Goal: Task Accomplishment & Management: Complete application form

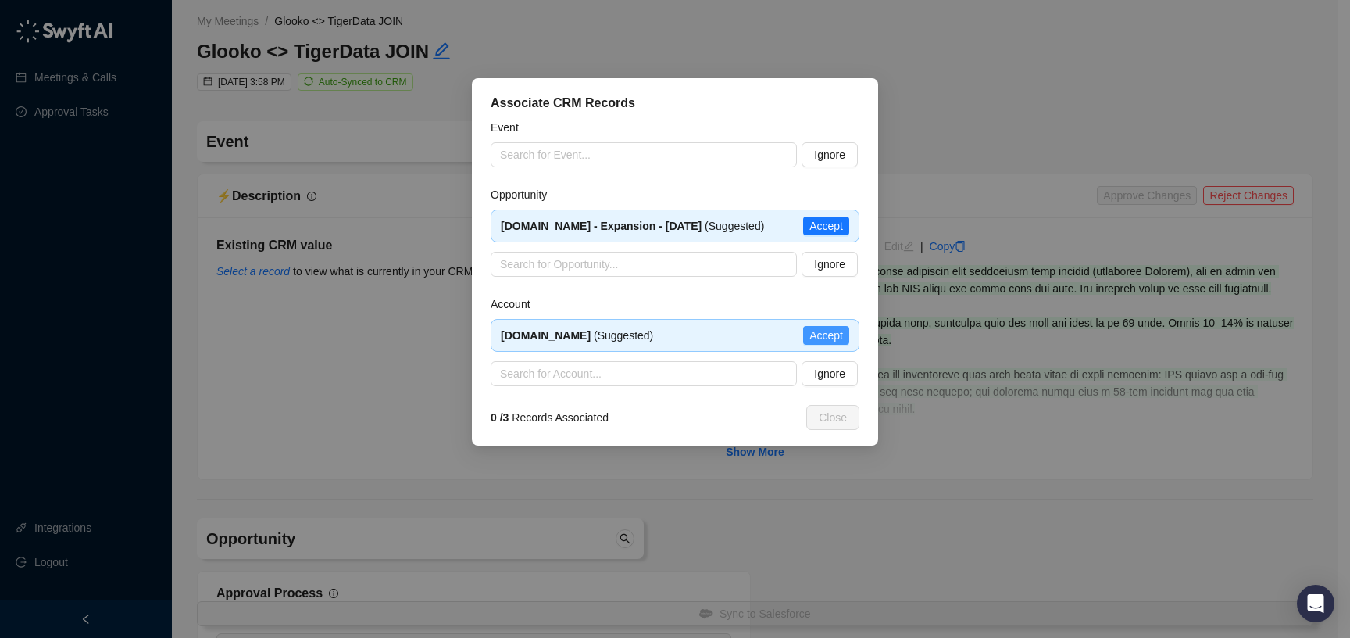
click at [831, 335] on span "Accept" at bounding box center [827, 335] width 34 height 17
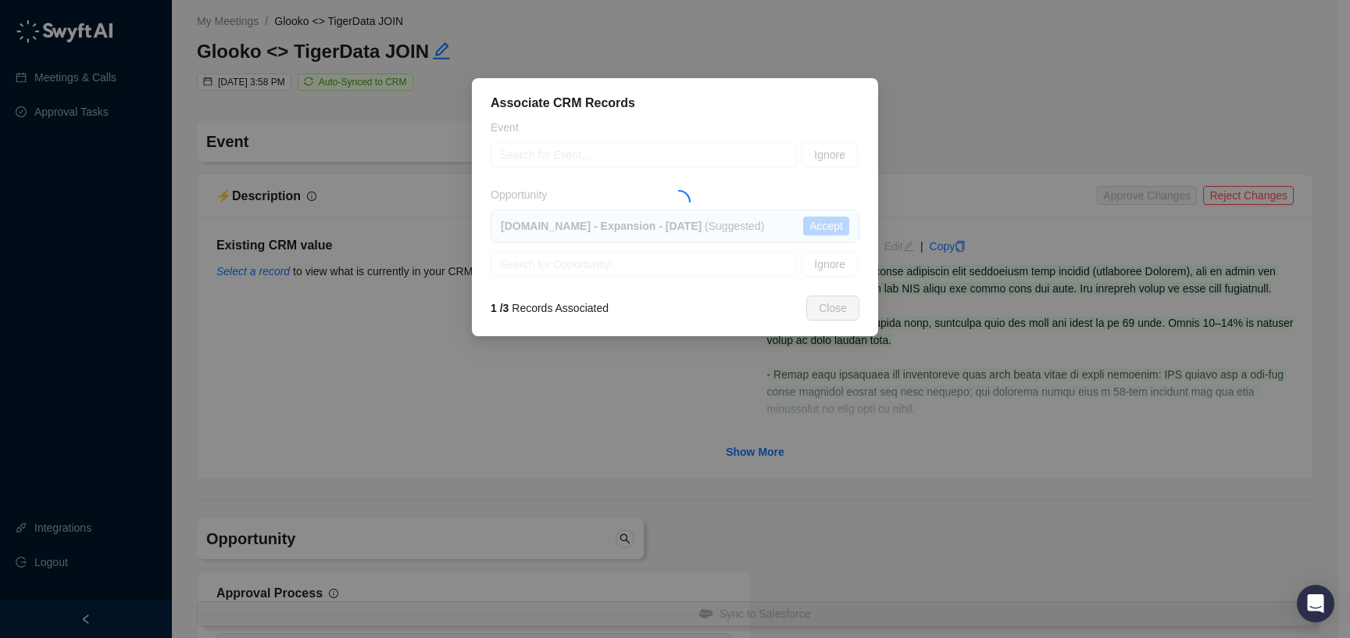
type textarea "**********"
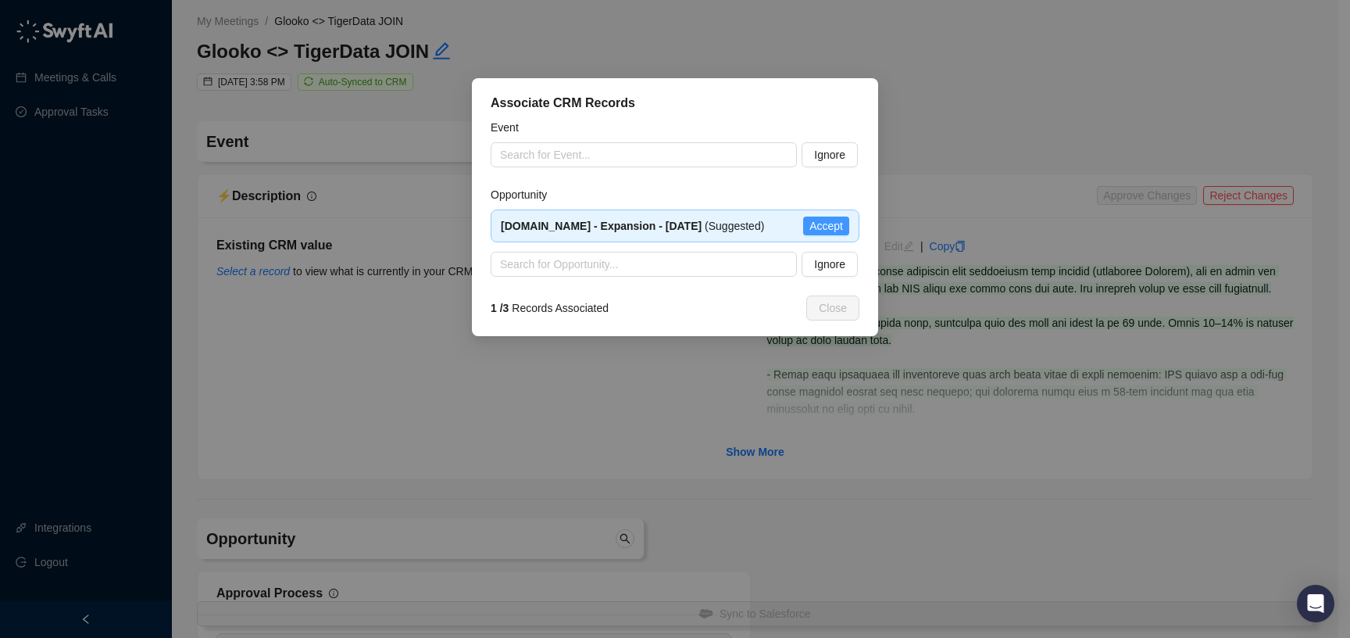
click at [824, 230] on span "Accept" at bounding box center [827, 225] width 34 height 17
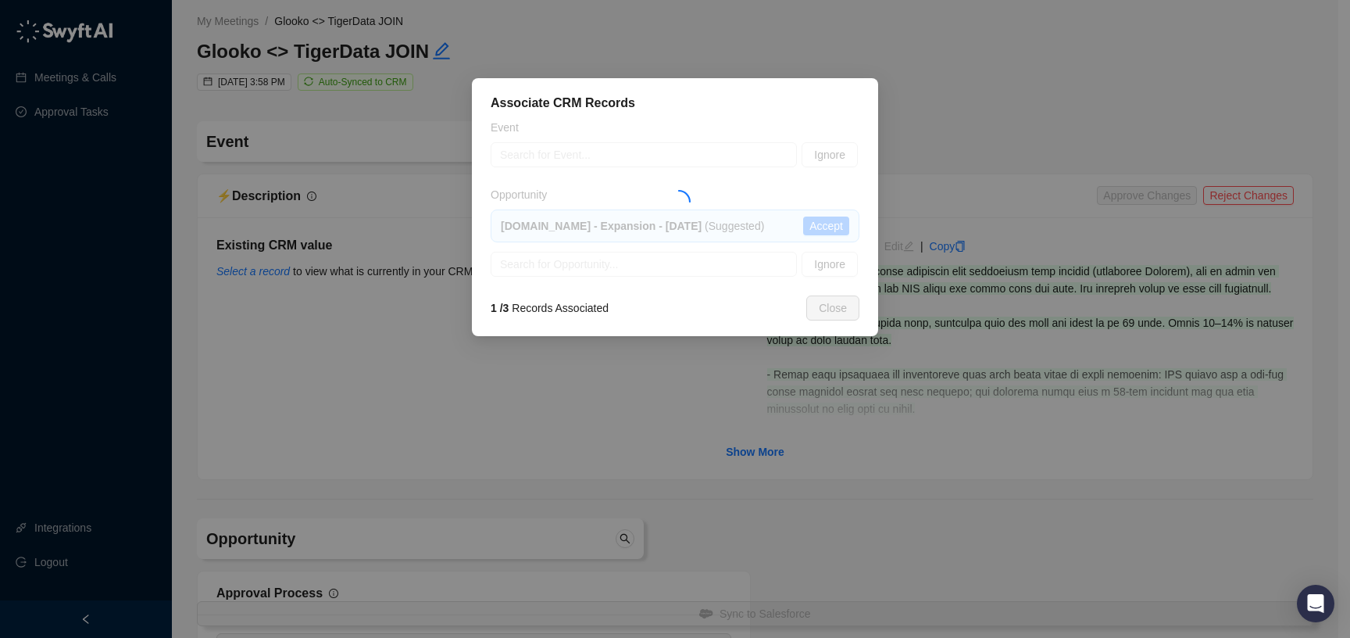
type textarea "**********"
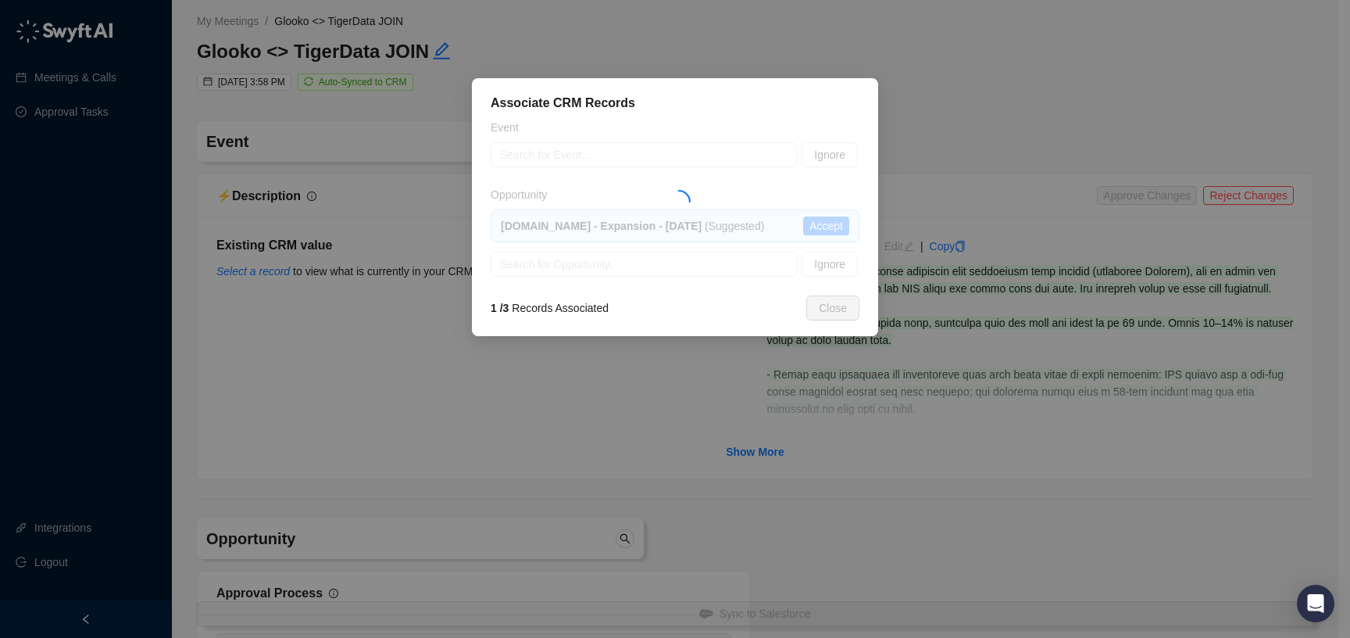
type input "**********"
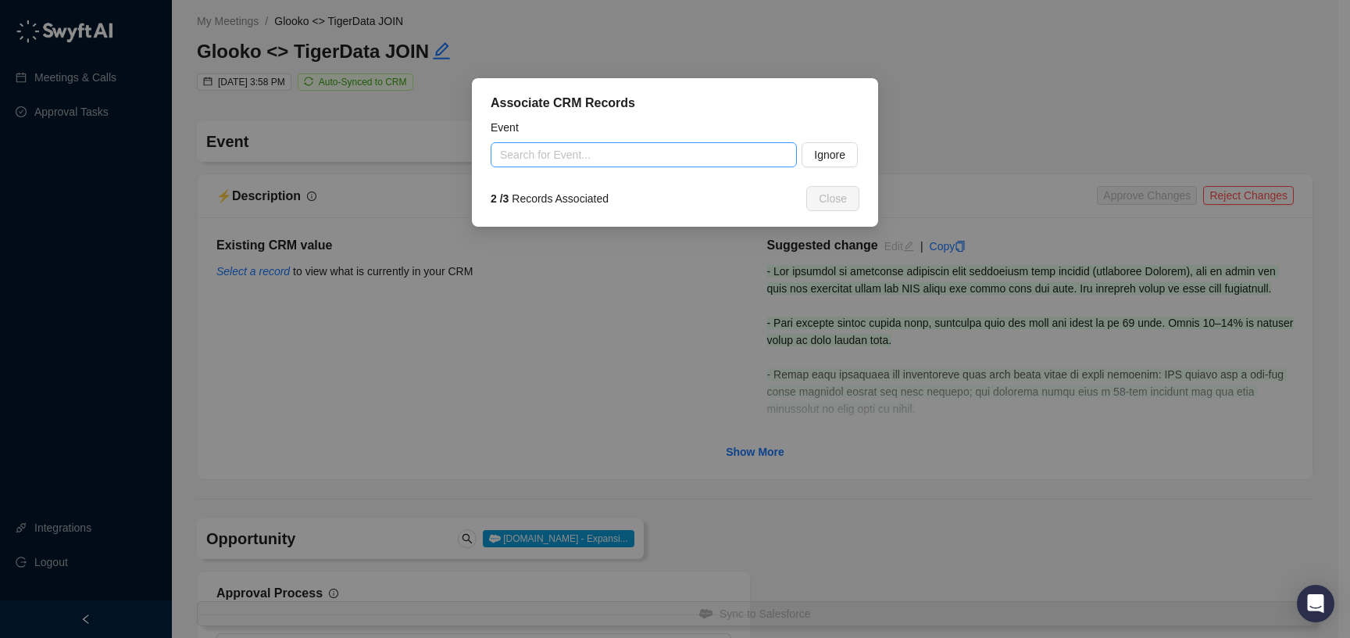
click at [667, 153] on input "search" at bounding box center [639, 154] width 278 height 23
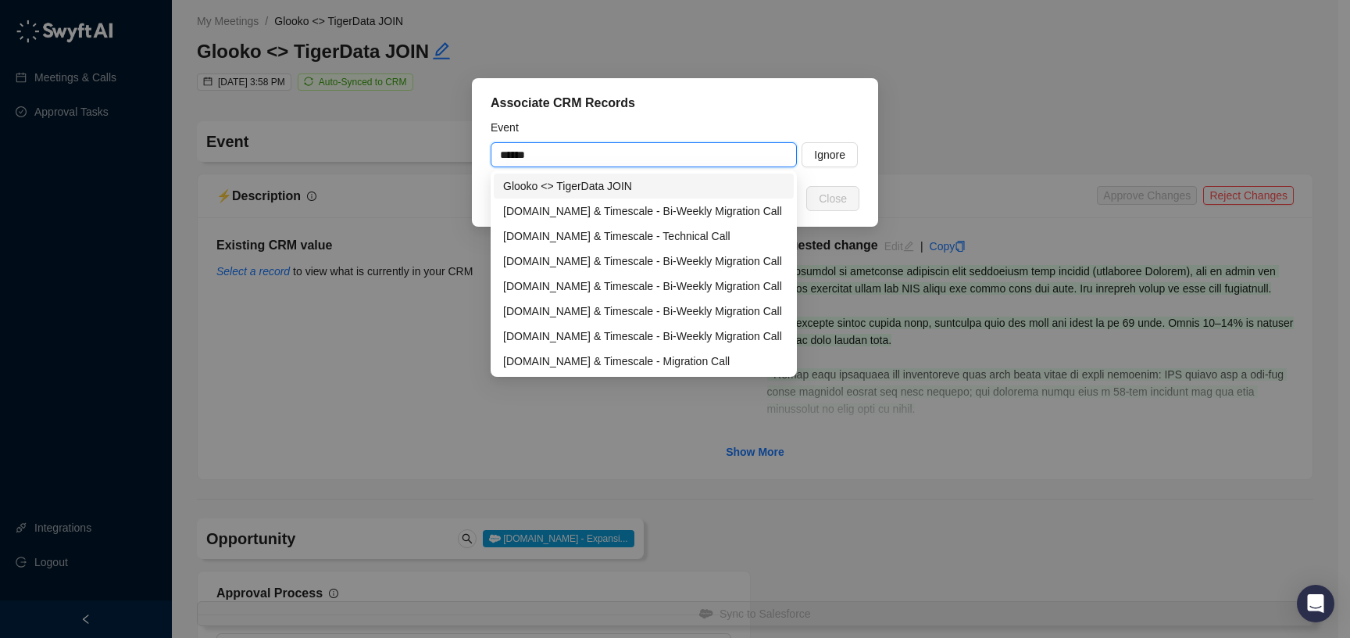
click at [697, 186] on div "Glooko <> TigerData JOIN" at bounding box center [643, 185] width 281 height 17
type input "**********"
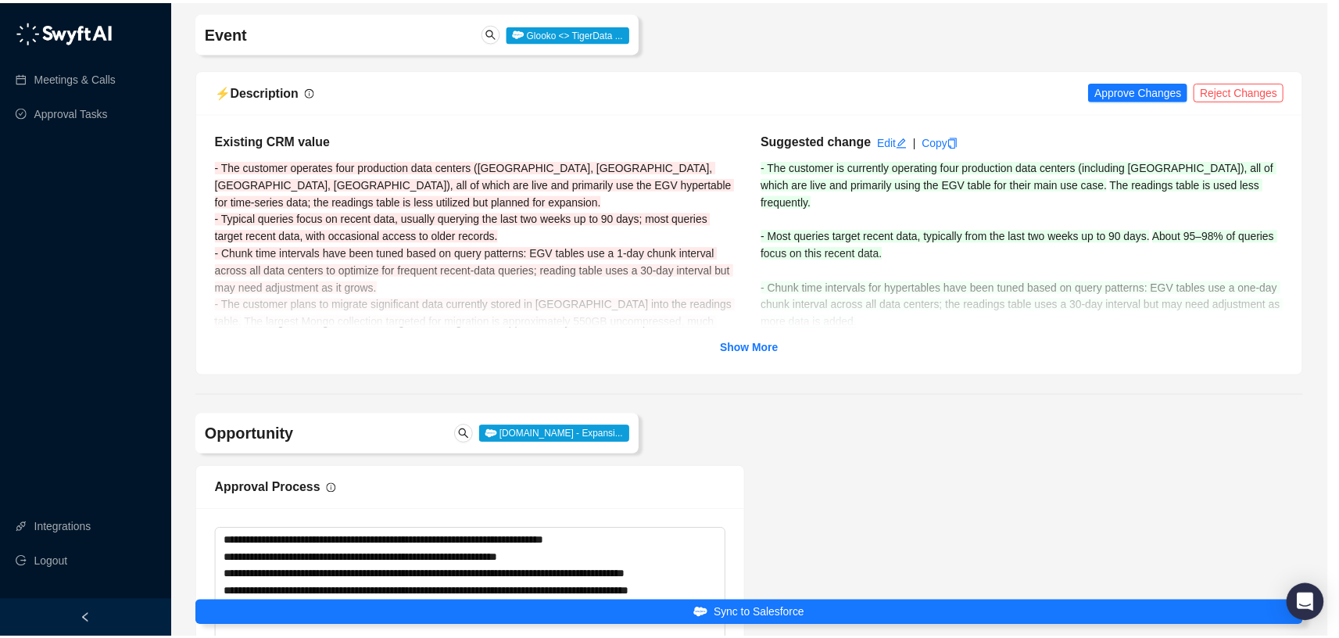
scroll to position [115, 0]
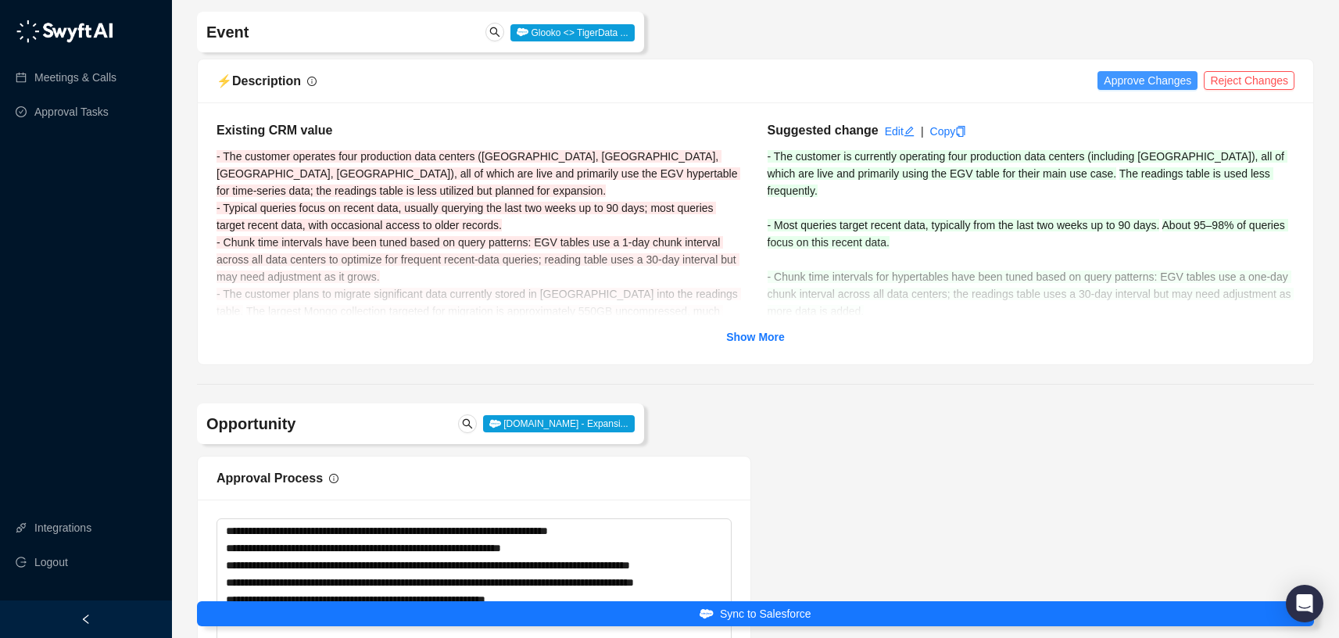
click at [1158, 84] on span "Approve Changes" at bounding box center [1147, 80] width 88 height 17
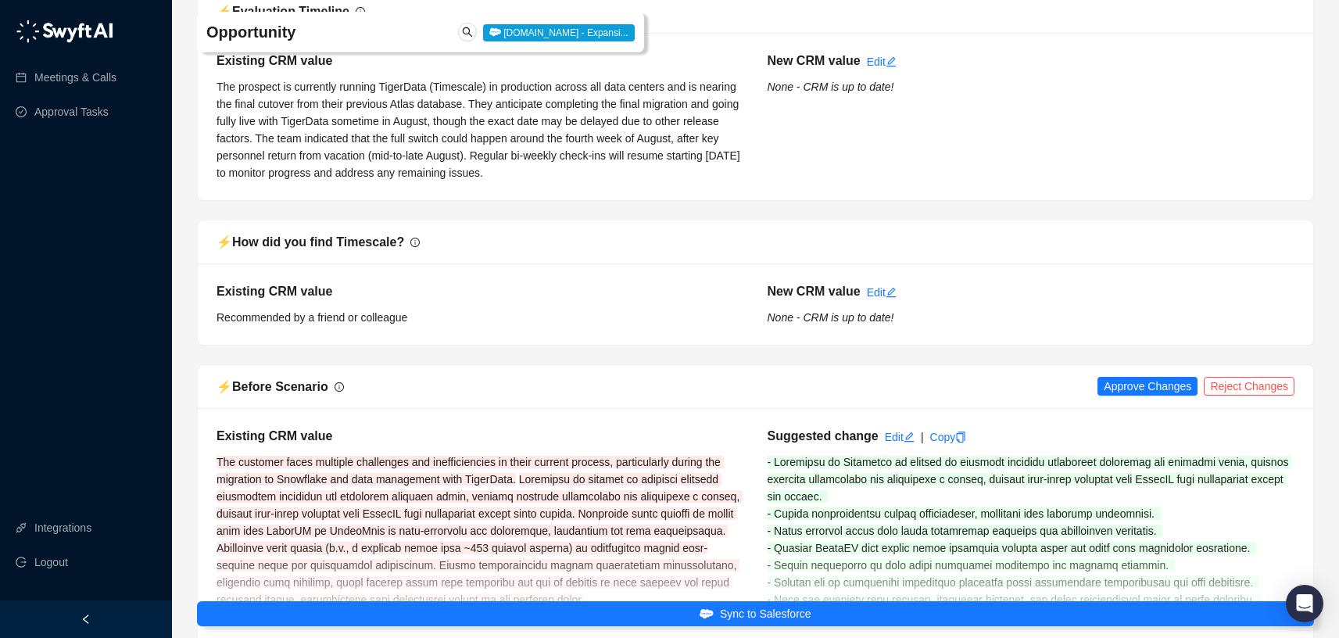
scroll to position [2642, 0]
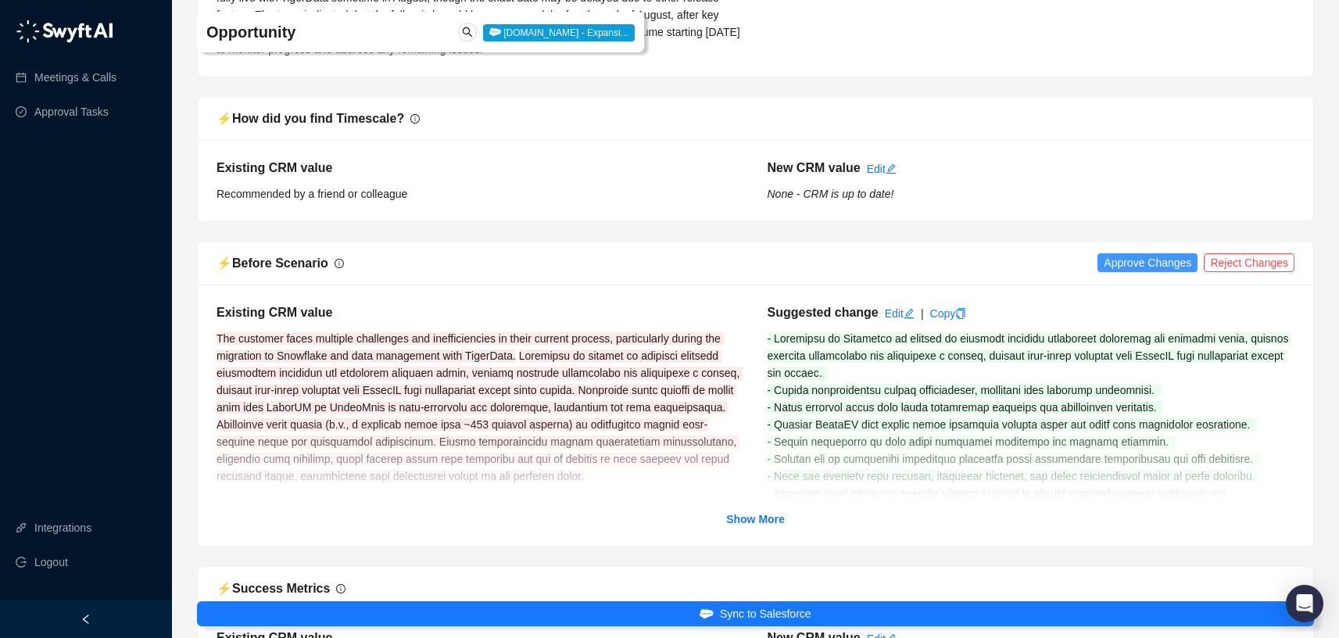
click at [1115, 271] on span "Approve Changes" at bounding box center [1147, 262] width 88 height 17
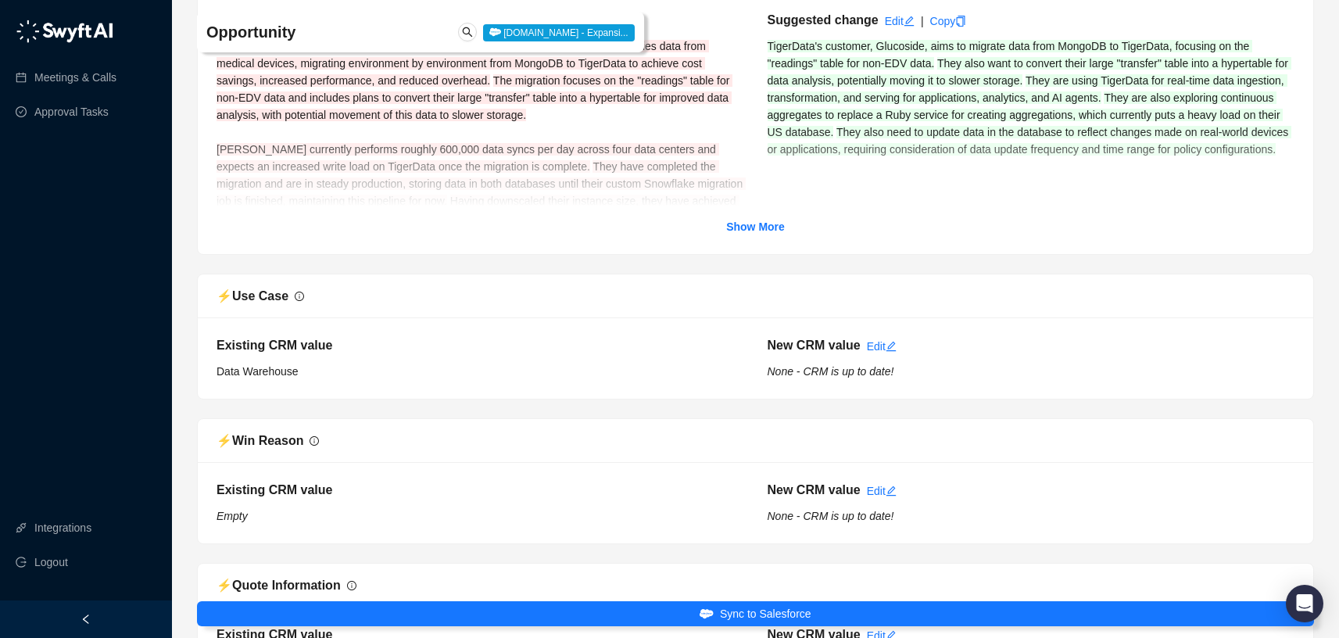
scroll to position [3641, 0]
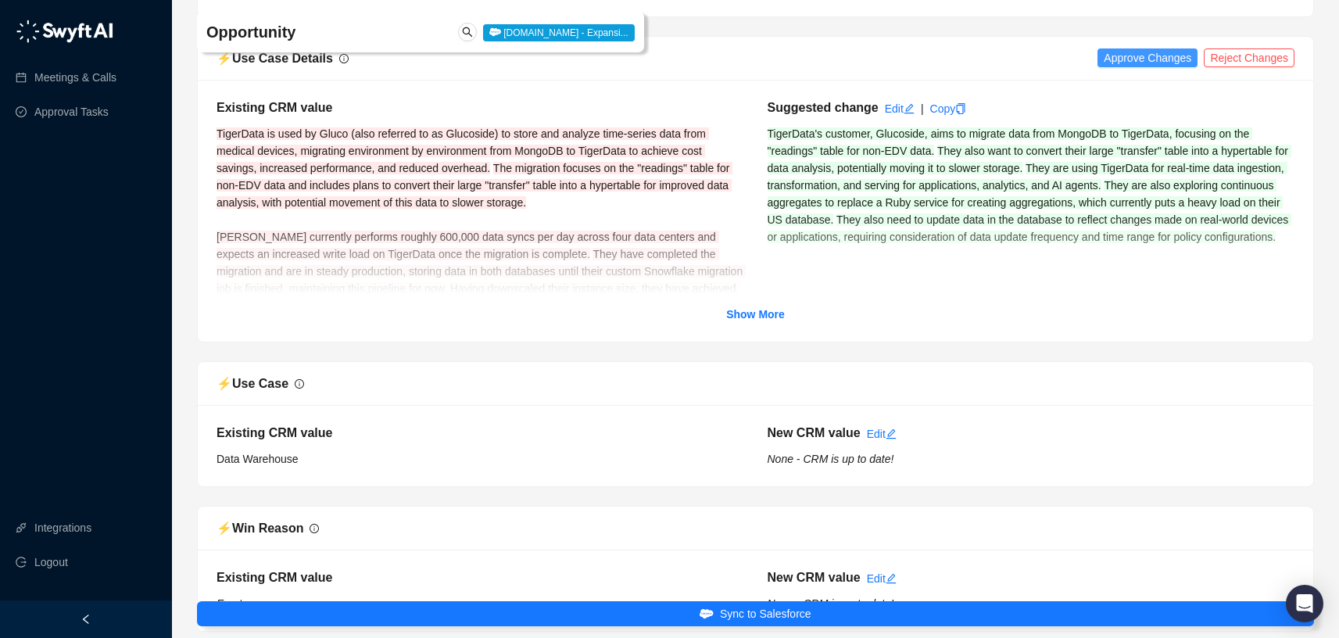
click at [1129, 66] on span "Approve Changes" at bounding box center [1147, 57] width 88 height 17
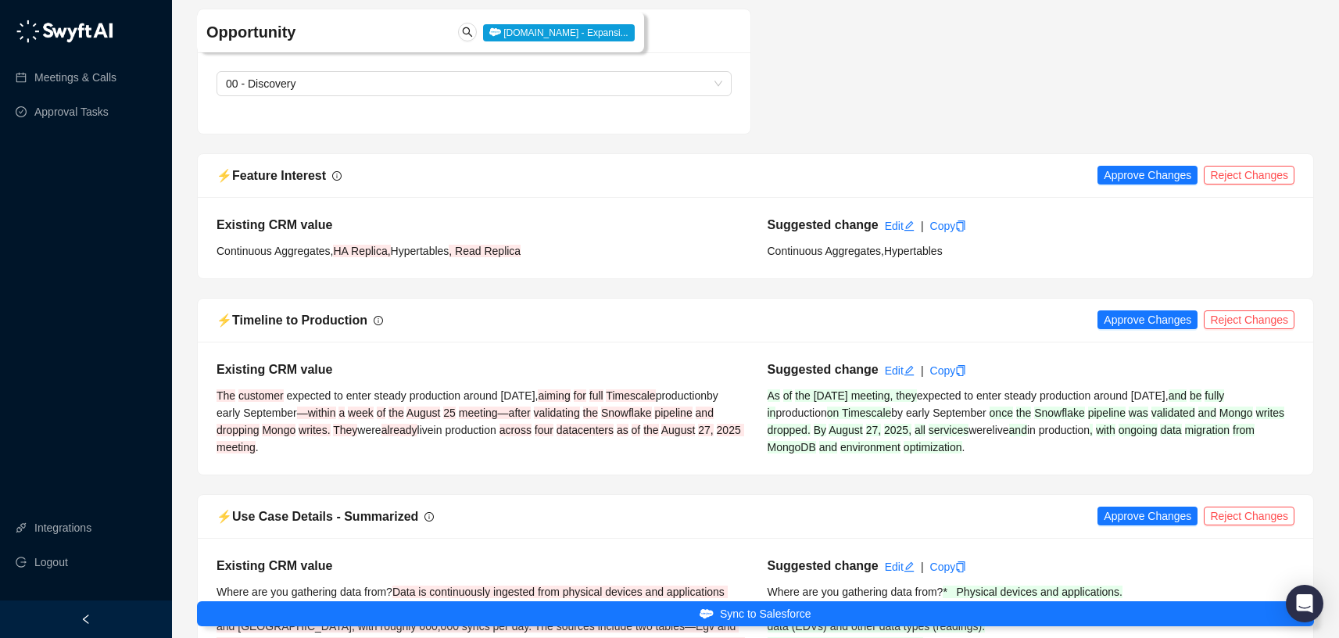
scroll to position [5351, 0]
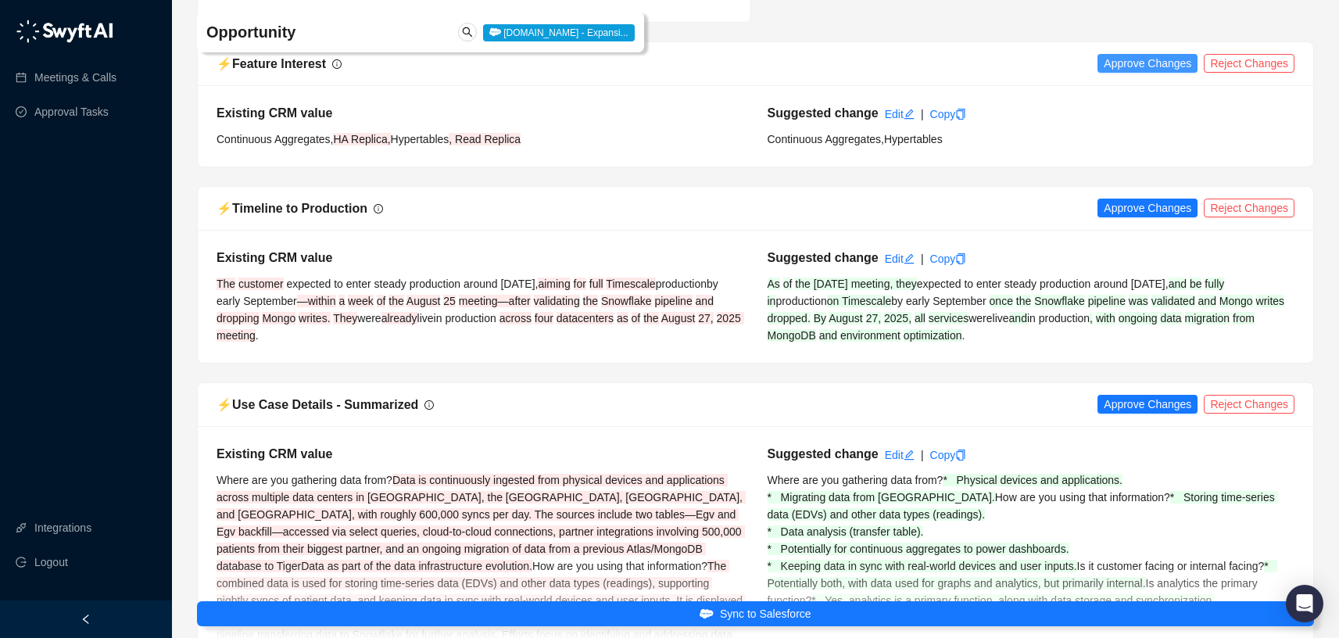
click at [1156, 72] on span "Approve Changes" at bounding box center [1147, 63] width 88 height 17
click at [1128, 216] on span "Approve Changes" at bounding box center [1147, 207] width 88 height 17
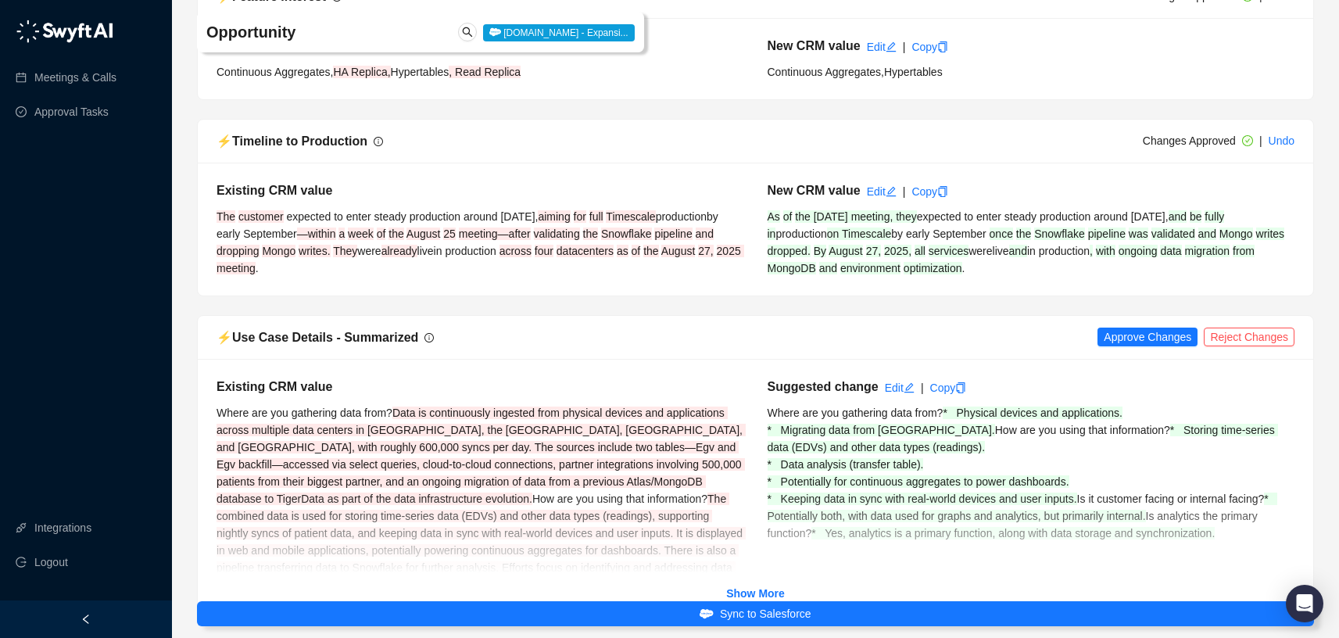
scroll to position [5630, 0]
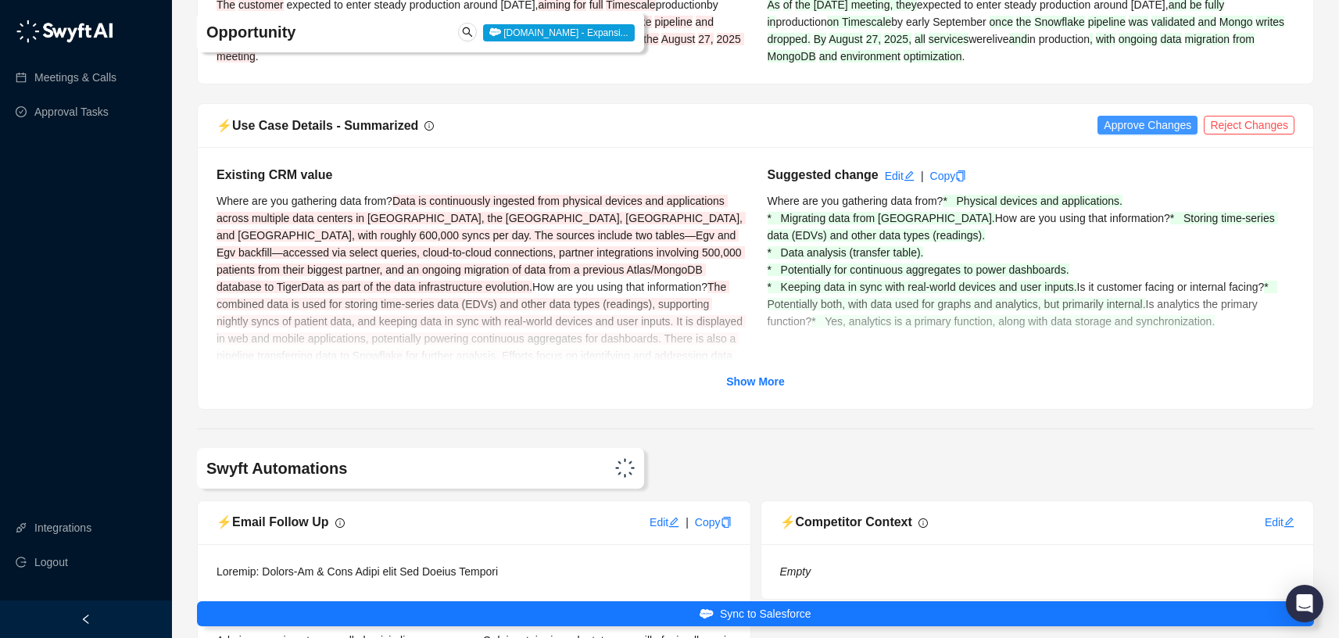
click at [1123, 134] on span "Approve Changes" at bounding box center [1147, 124] width 88 height 17
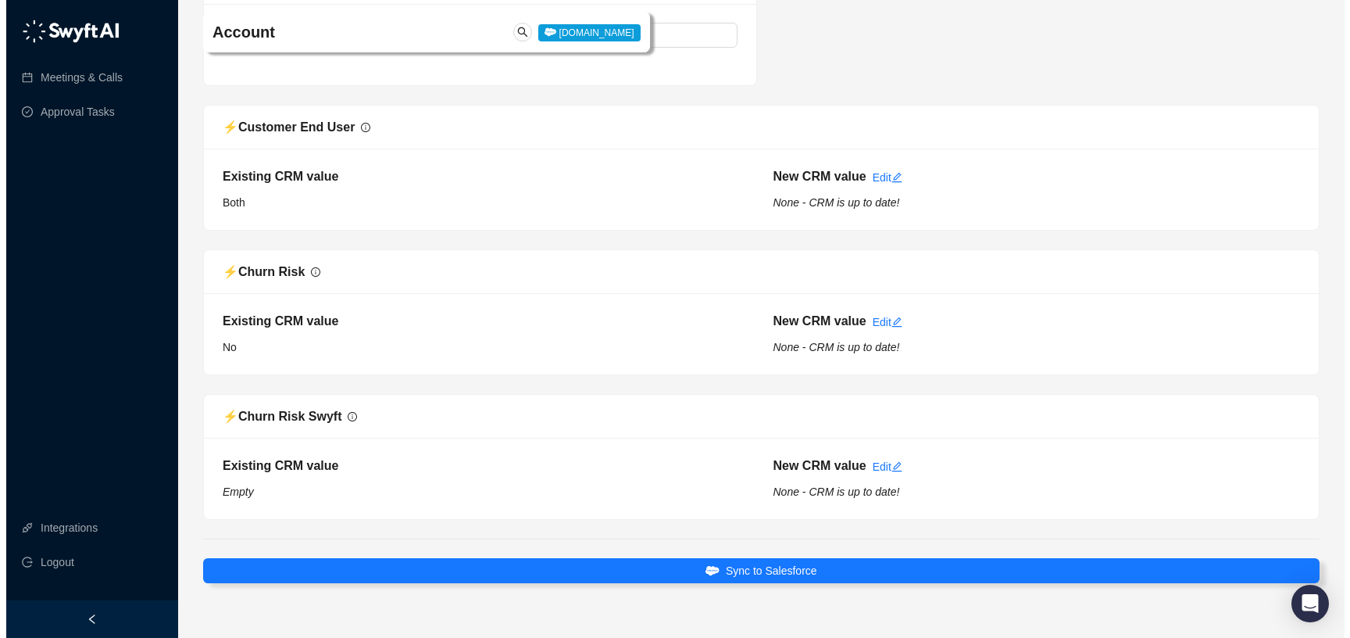
scroll to position [7340, 0]
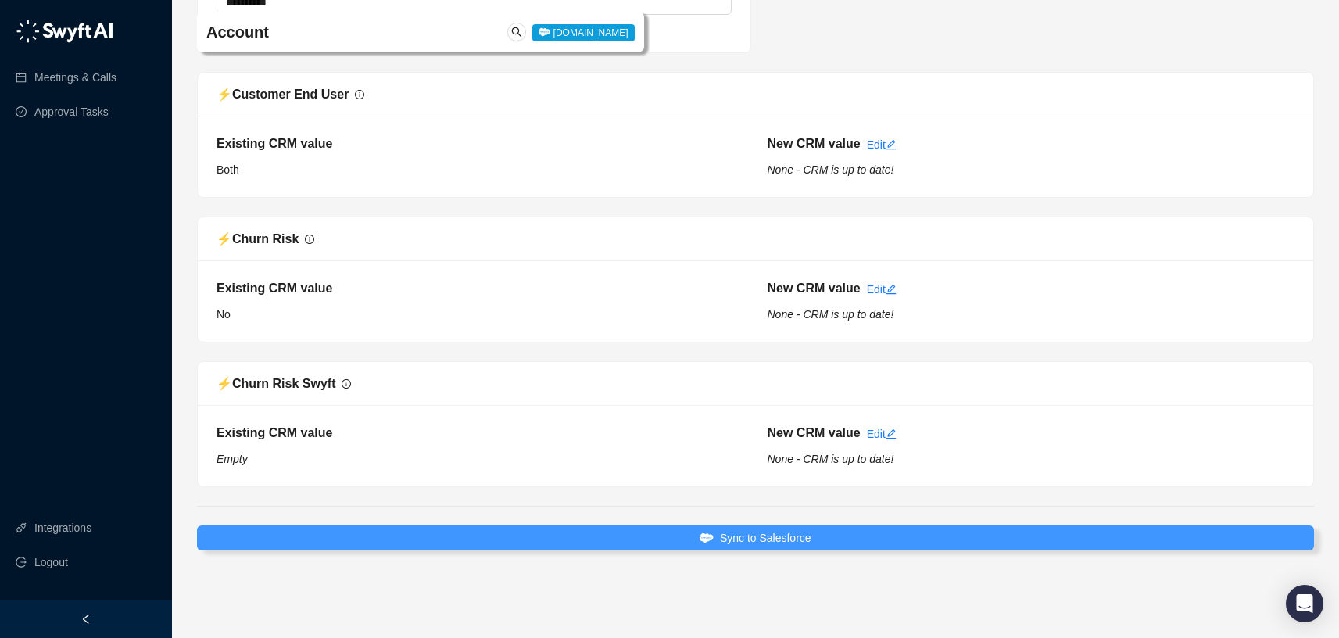
click at [783, 542] on span "Sync to Salesforce" at bounding box center [765, 537] width 91 height 17
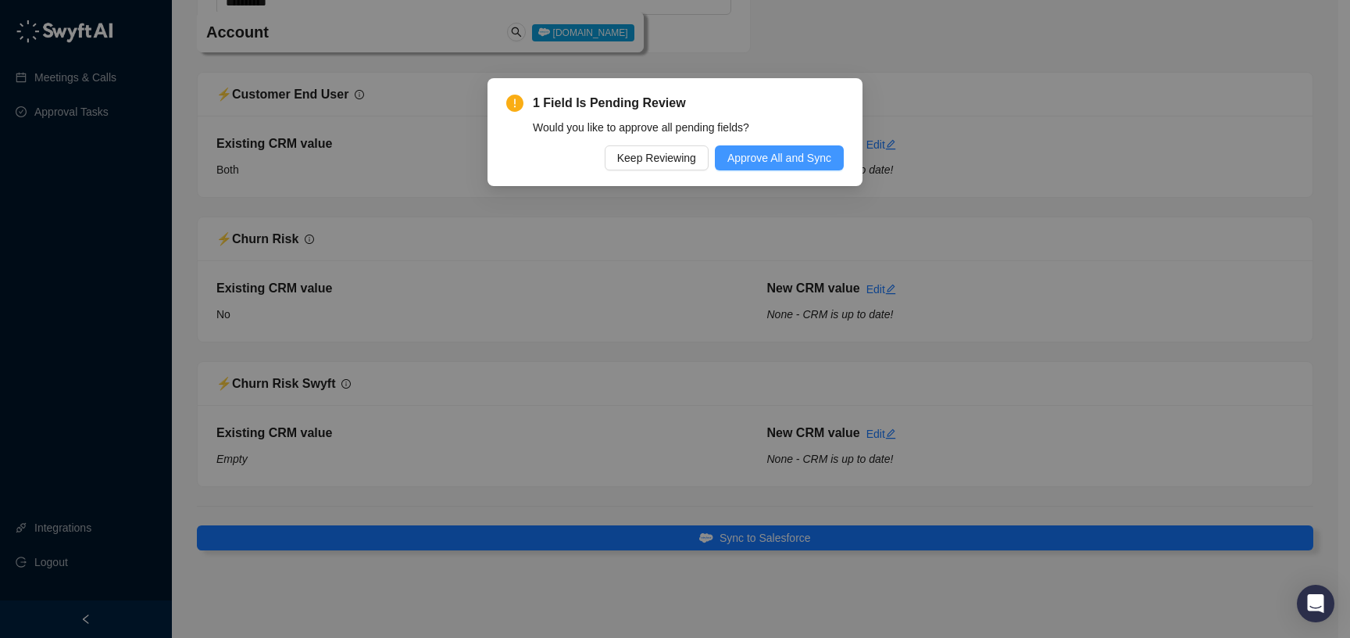
click at [768, 151] on span "Approve All and Sync" at bounding box center [780, 157] width 104 height 17
